Goal: Information Seeking & Learning: Understand process/instructions

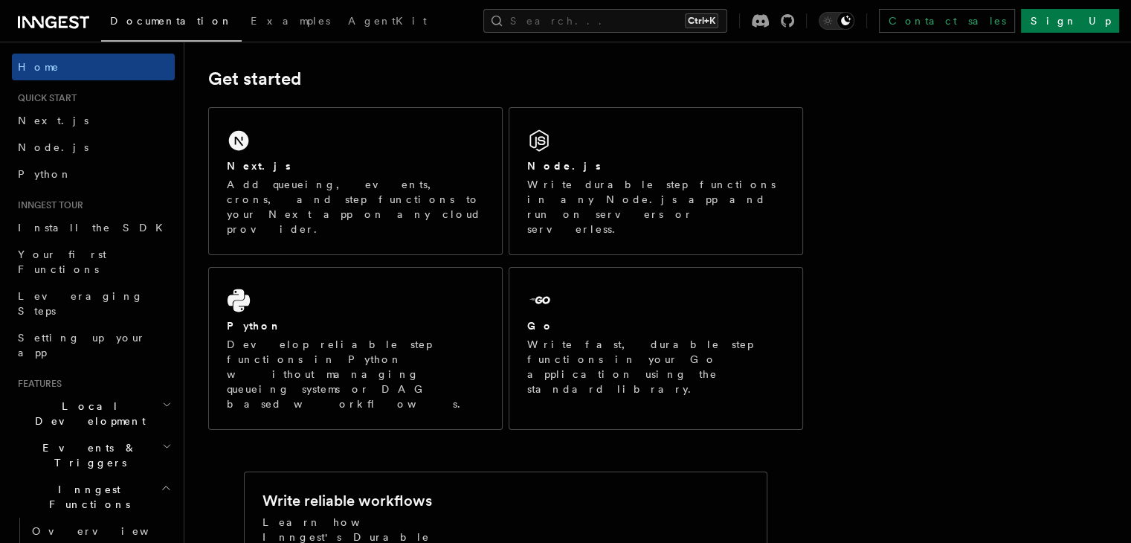
scroll to position [202, 0]
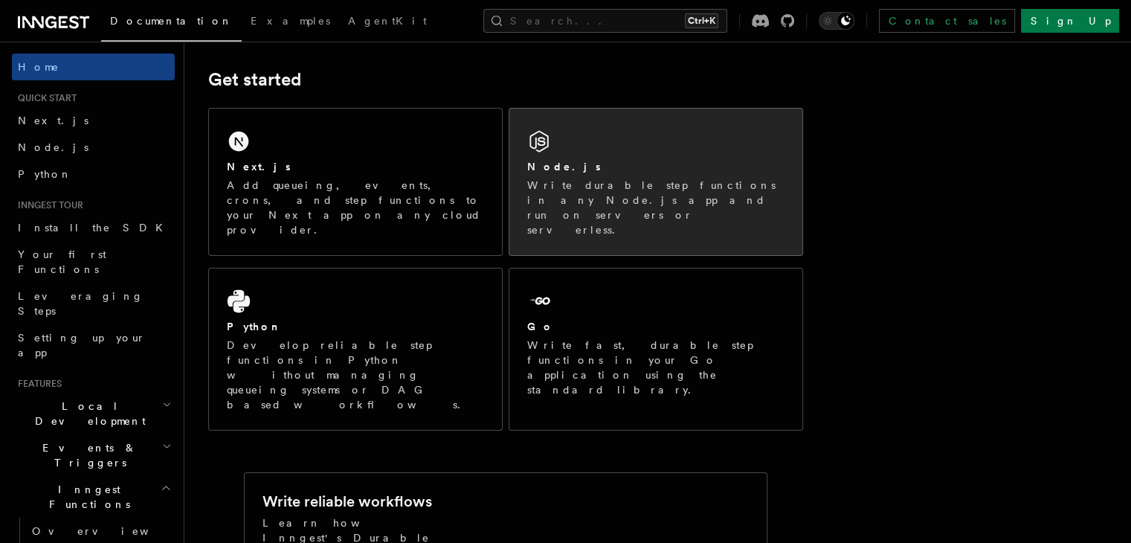
click at [638, 152] on div "Node.js Write durable step functions in any Node.js app and run on servers or s…" at bounding box center [655, 182] width 293 height 147
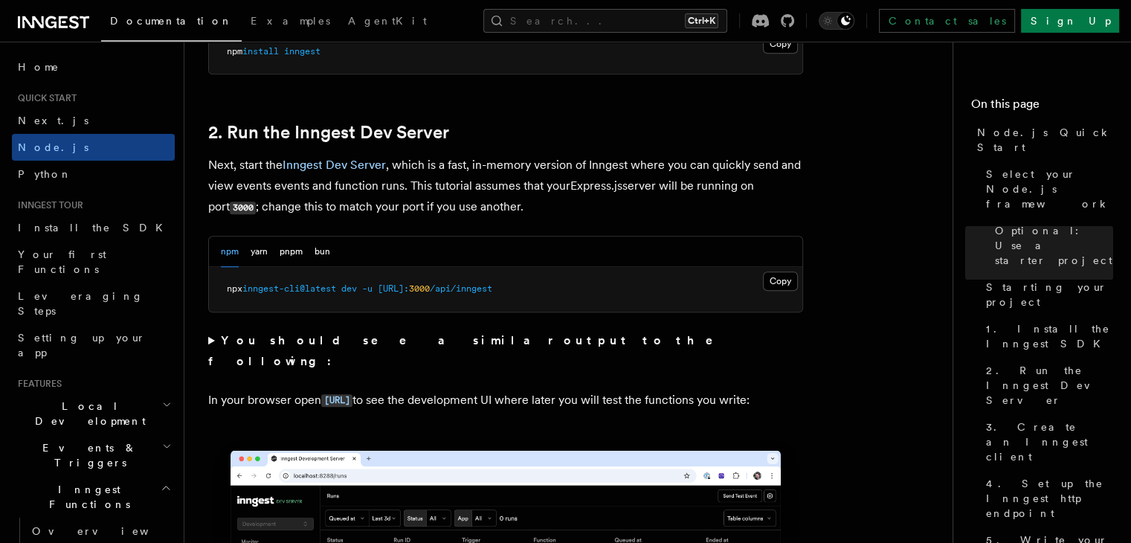
scroll to position [1127, 0]
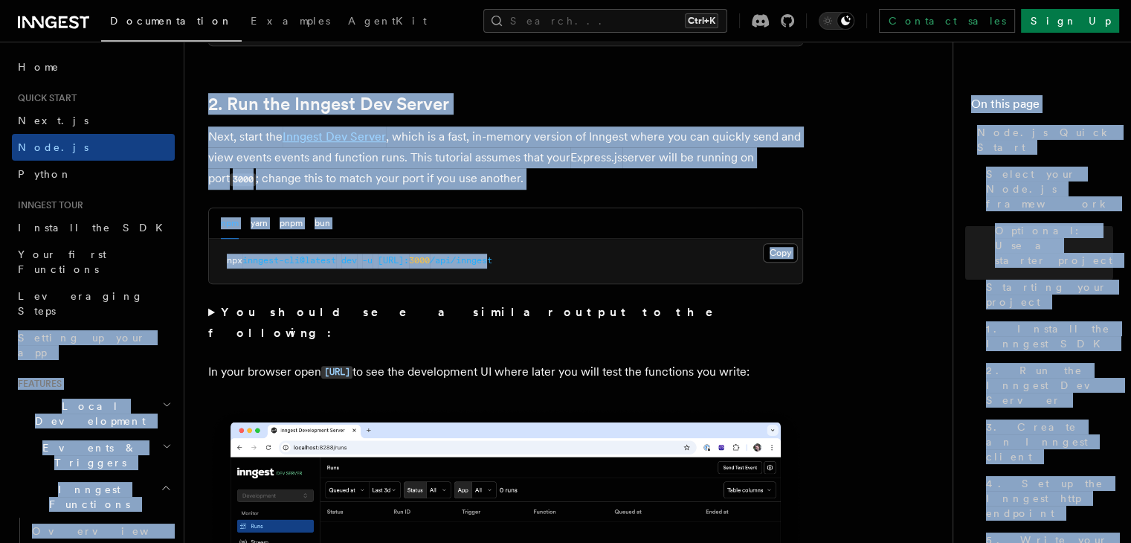
drag, startPoint x: 559, startPoint y: 267, endPoint x: 183, endPoint y: 279, distance: 376.5
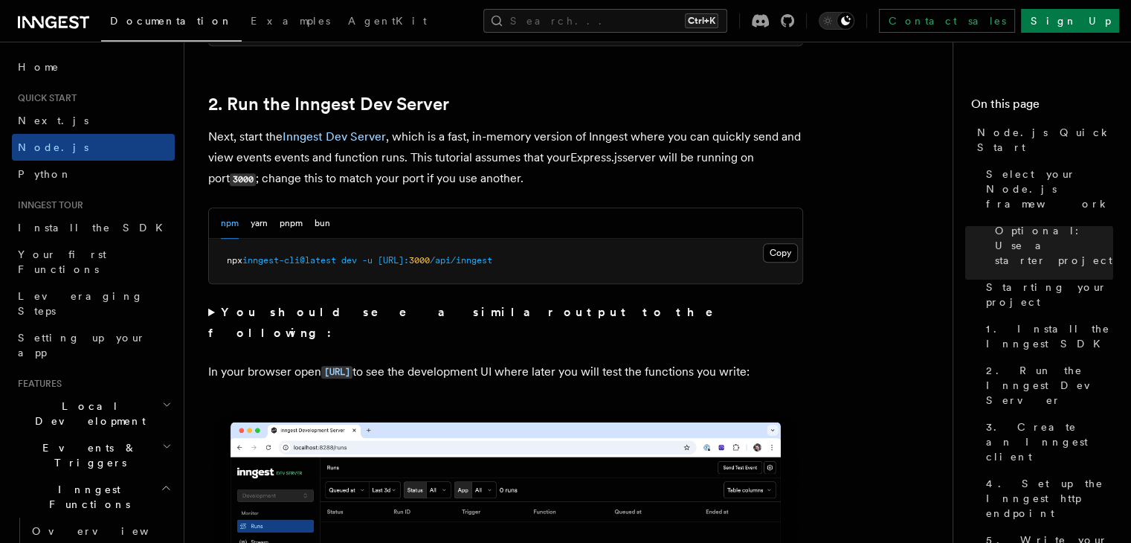
click at [596, 257] on pre "npx inngest-cli@latest dev -u [URL]: 3000 /api/inngest" at bounding box center [505, 261] width 593 height 45
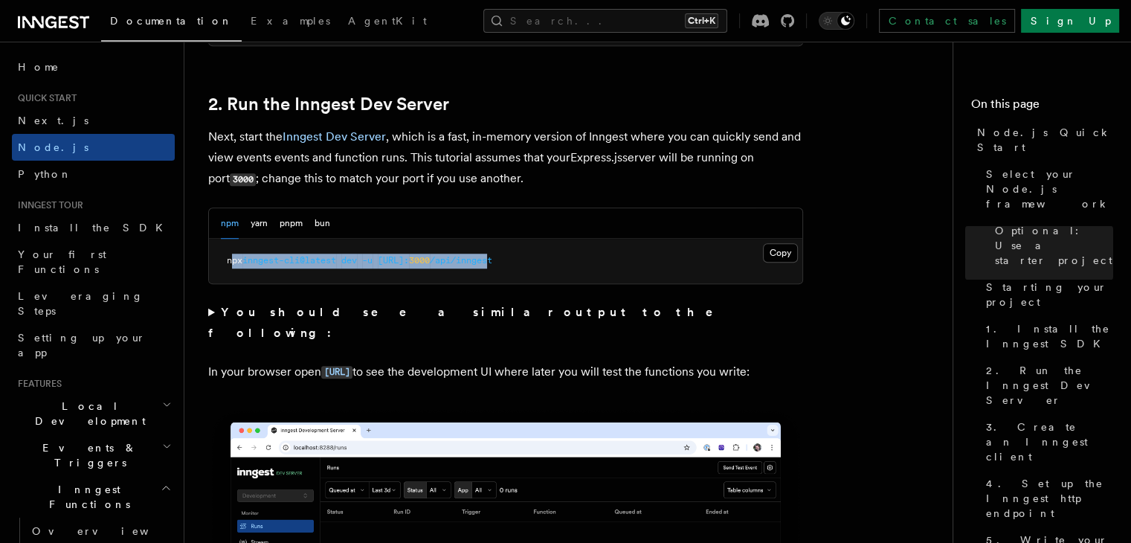
drag, startPoint x: 560, startPoint y: 266, endPoint x: 234, endPoint y: 252, distance: 326.0
click at [234, 252] on pre "npx inngest-cli@latest dev -u [URL]: 3000 /api/inngest" at bounding box center [505, 261] width 593 height 45
click at [263, 266] on pre "npx inngest-cli@latest dev -u [URL]: 3000 /api/inngest" at bounding box center [505, 261] width 593 height 45
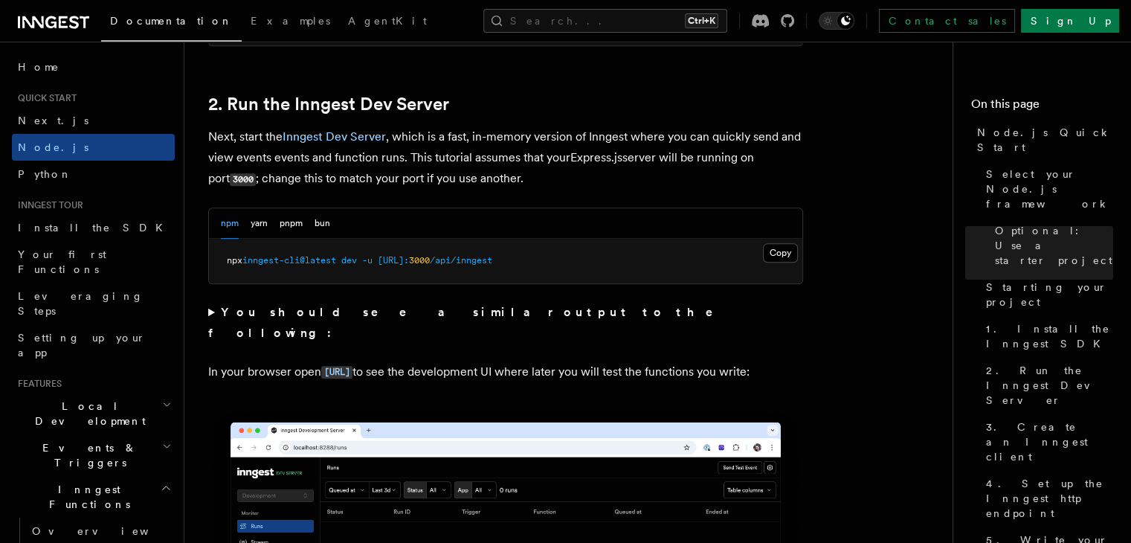
click at [277, 227] on div "npm yarn pnpm bun" at bounding box center [275, 223] width 109 height 30
click at [289, 223] on button "pnpm" at bounding box center [291, 223] width 23 height 30
click at [789, 251] on button "Copy Copied" at bounding box center [780, 252] width 35 height 19
